Goal: Information Seeking & Learning: Learn about a topic

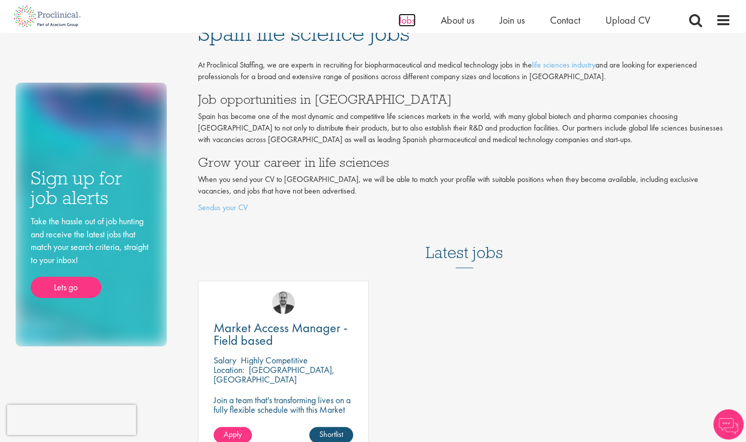
click at [408, 23] on span "Jobs" at bounding box center [407, 20] width 17 height 13
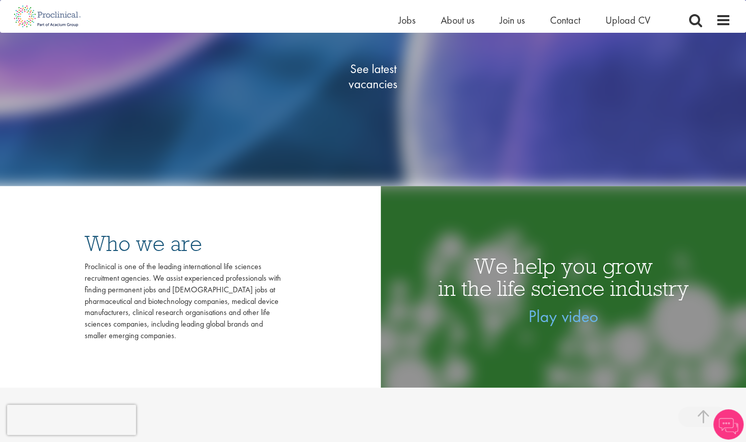
scroll to position [240, 0]
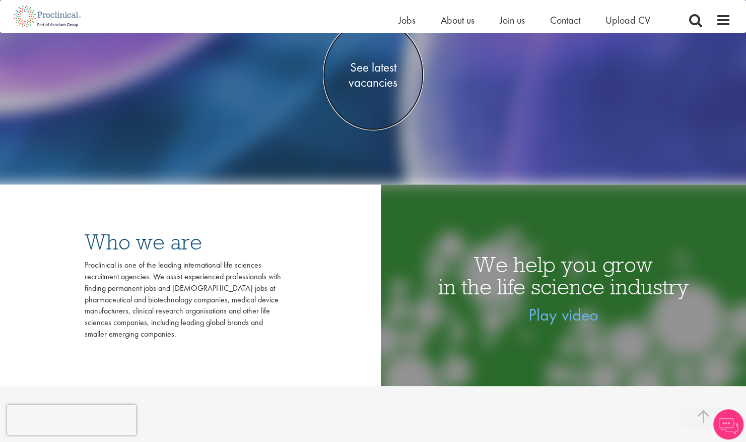
click at [370, 81] on span "See latest vacancies" at bounding box center [373, 75] width 101 height 30
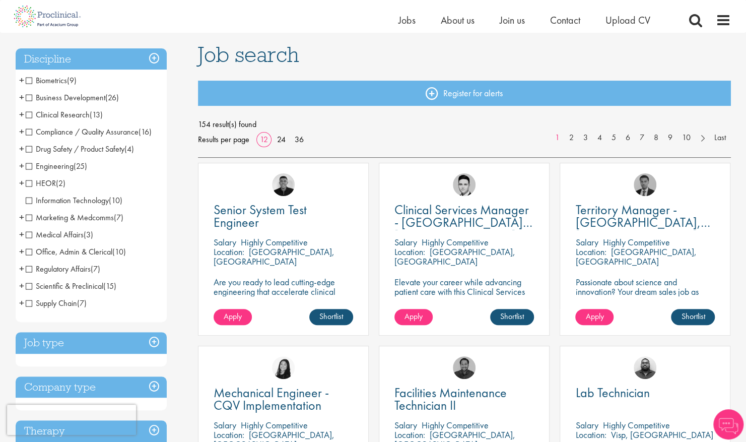
scroll to position [66, 0]
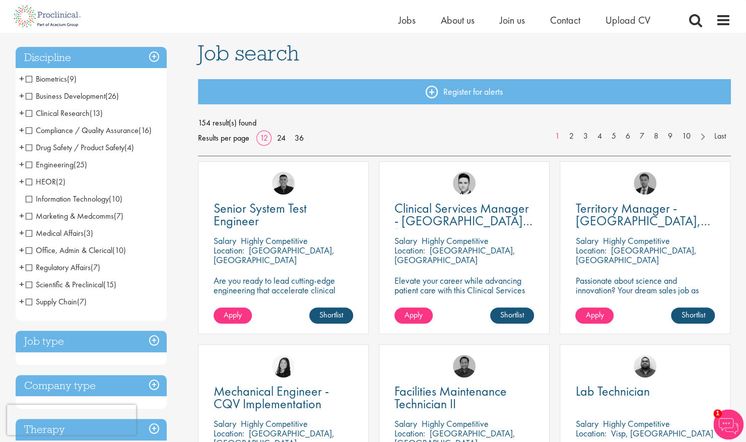
click at [27, 111] on span "Clinical Research" at bounding box center [58, 113] width 64 height 11
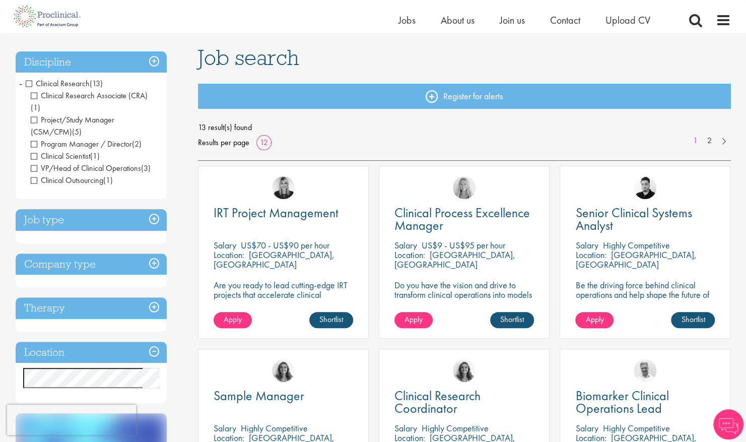
scroll to position [62, 0]
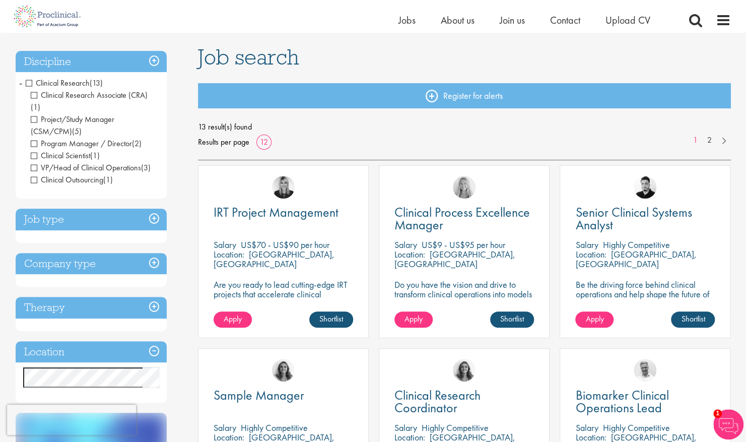
click at [154, 55] on h3 "Discipline" at bounding box center [91, 62] width 151 height 22
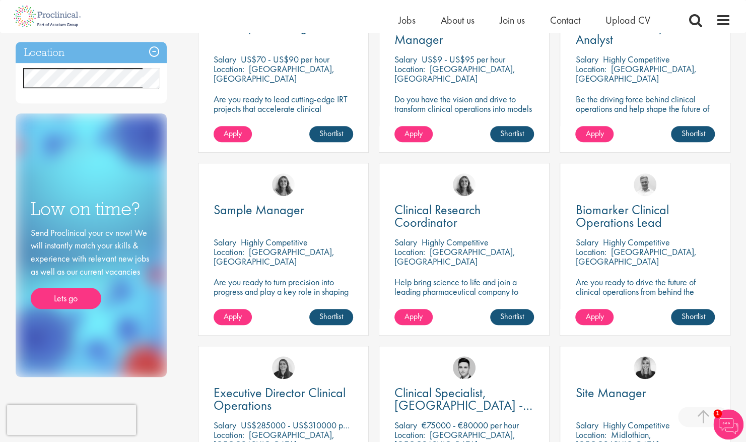
scroll to position [0, 0]
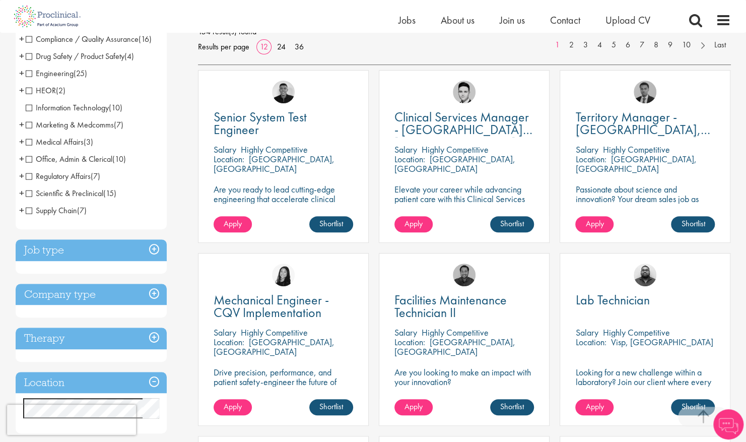
scroll to position [159, 0]
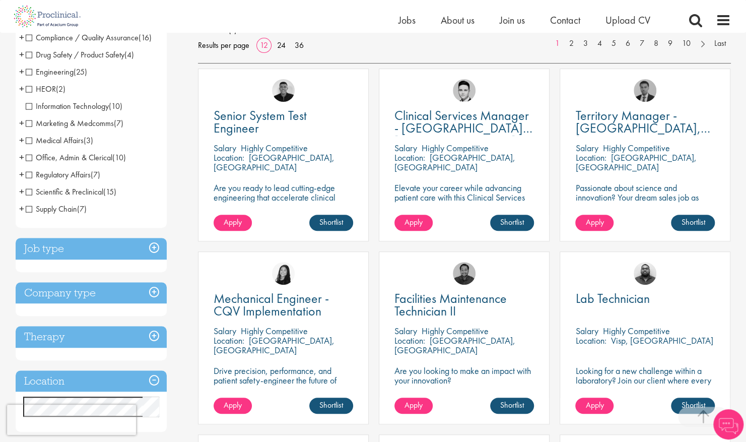
click at [155, 245] on h3 "Job type" at bounding box center [91, 249] width 151 height 22
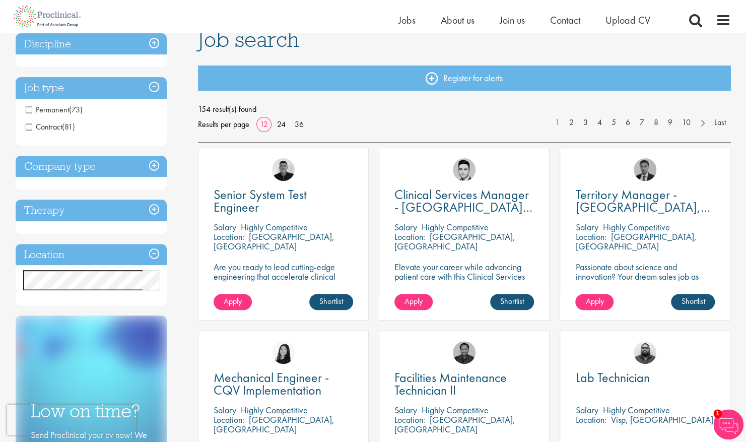
scroll to position [80, 0]
click at [153, 164] on h3 "Company type" at bounding box center [91, 167] width 151 height 22
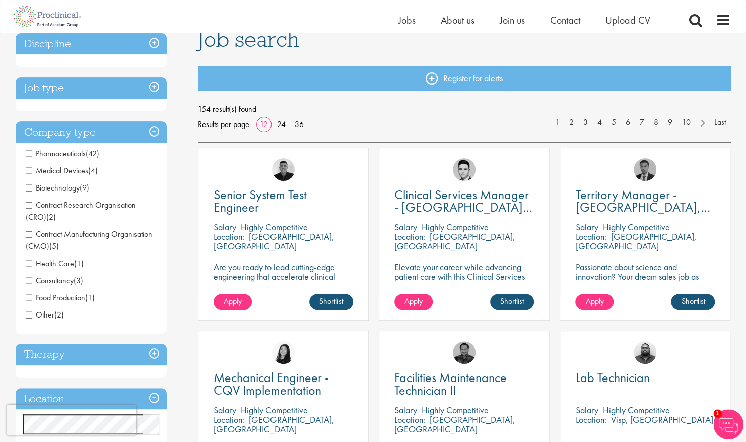
click at [28, 153] on span "Pharmaceuticals" at bounding box center [56, 153] width 60 height 11
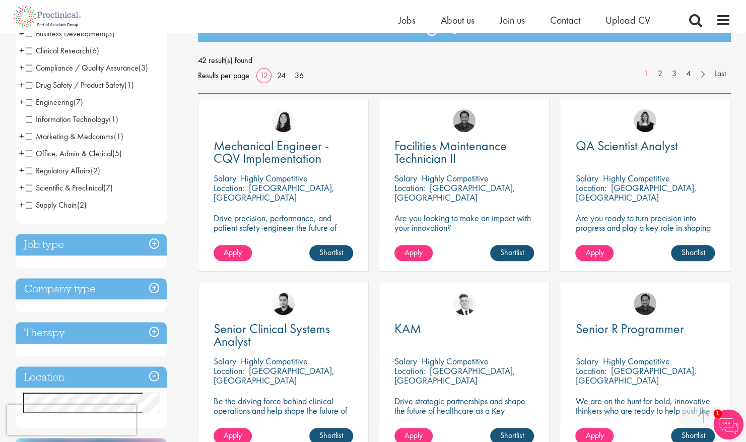
scroll to position [213, 0]
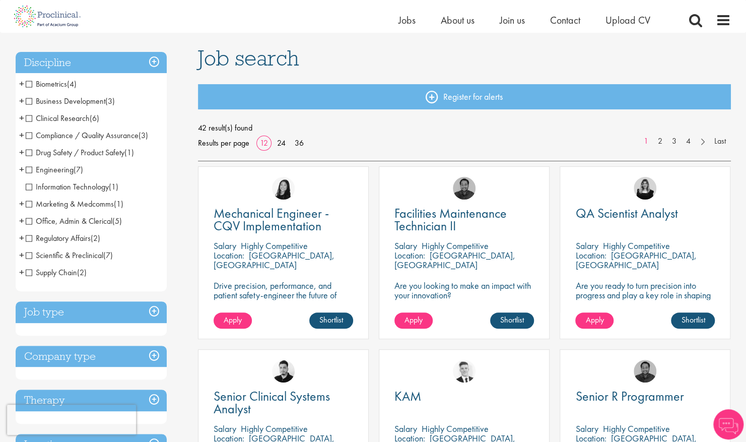
scroll to position [69, 0]
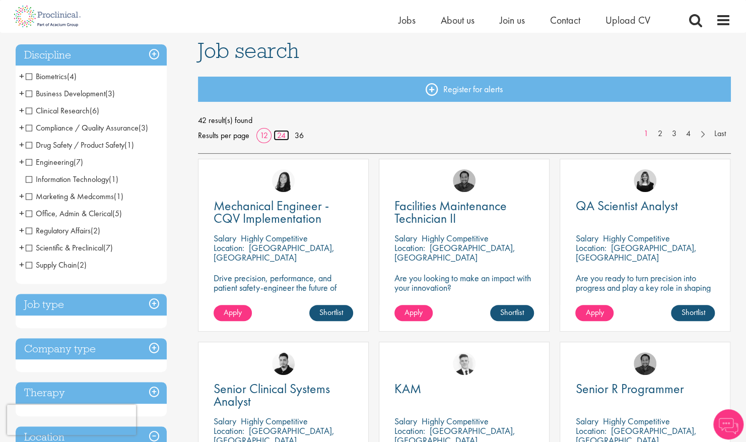
click at [282, 138] on link "24" at bounding box center [282, 135] width 16 height 11
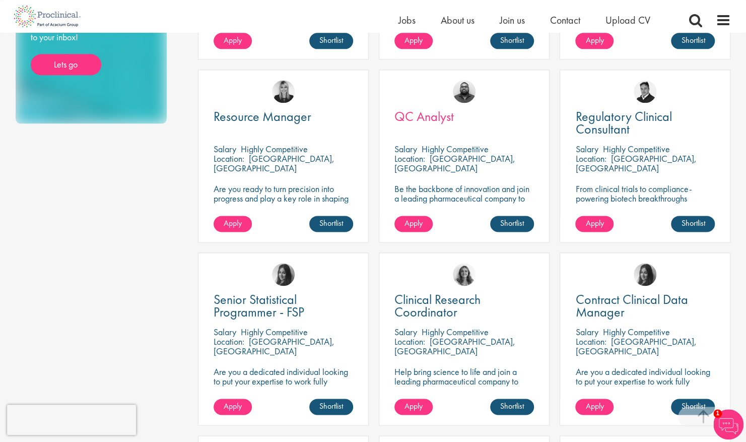
scroll to position [708, 0]
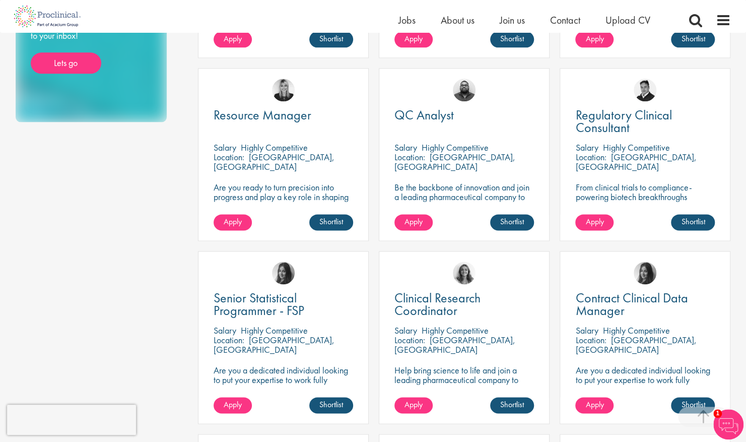
click at [426, 249] on div "QC Analyst [GEOGRAPHIC_DATA] Highly Competitive Location: [GEOGRAPHIC_DATA], [G…" at bounding box center [464, 159] width 181 height 183
